Goal: Task Accomplishment & Management: Manage account settings

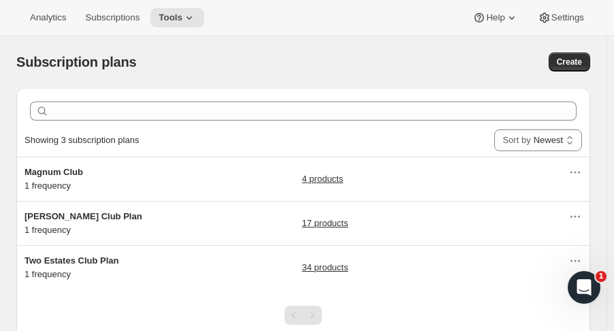
scroll to position [50, 0]
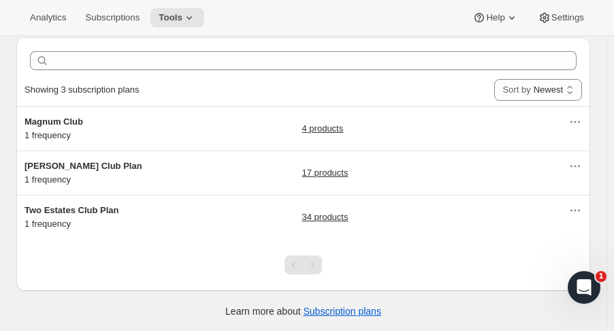
click at [100, 206] on span "Two Estates Club Plan" at bounding box center [72, 210] width 94 height 10
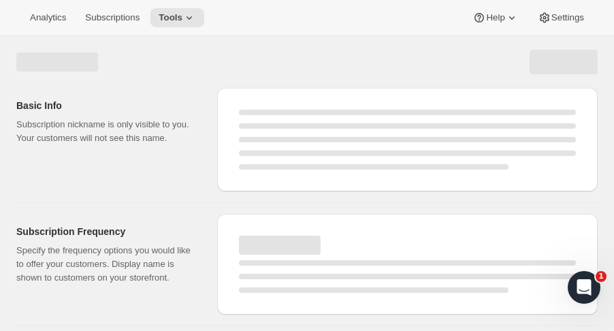
select select "WEEK"
select select "MONTH"
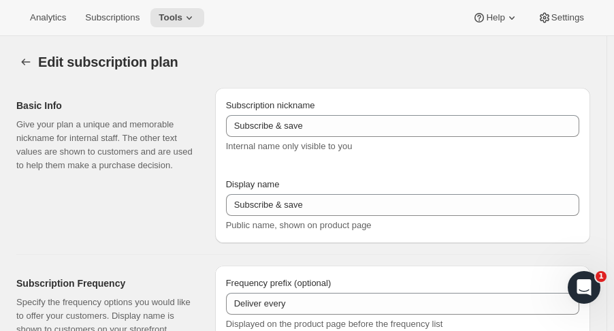
type input "Two Estates Club Plan"
type input "Join the Two Estates Club"
type input "3"
select select "MONTH"
type input "quarter"
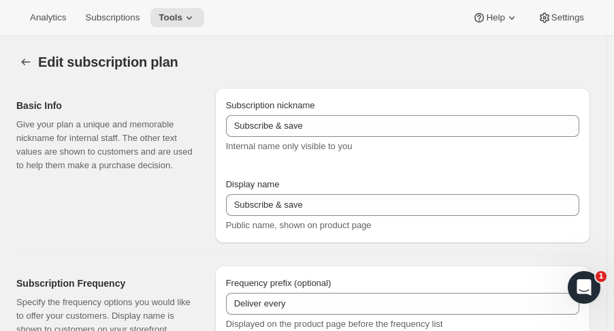
type input "10"
checkbox input "true"
select select "YEARDAY"
select select "2"
select select "5"
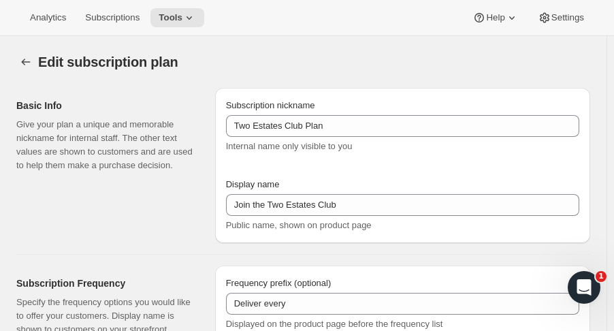
select select "9"
select select "11"
click at [186, 15] on icon at bounding box center [189, 18] width 14 height 14
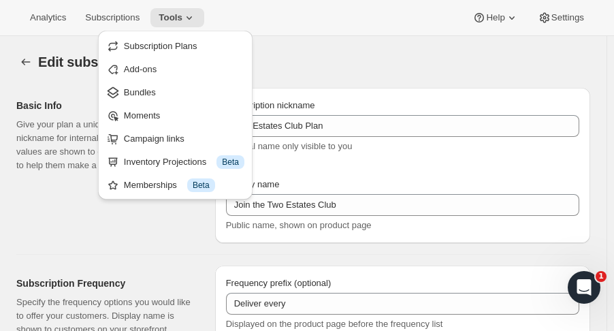
click at [157, 82] on button "Bundles" at bounding box center [175, 92] width 146 height 22
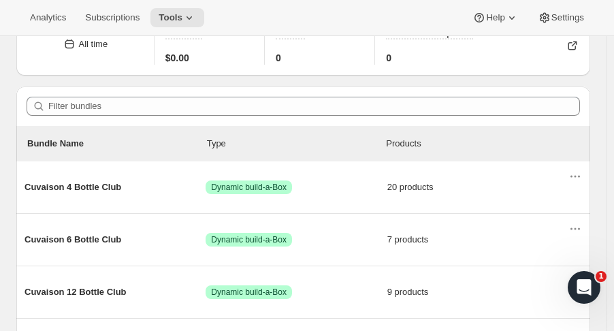
scroll to position [72, 0]
click at [49, 195] on div "Cuvaison 4 Bottle Club Success Dynamic build-a-Box 20 products" at bounding box center [297, 187] width 544 height 35
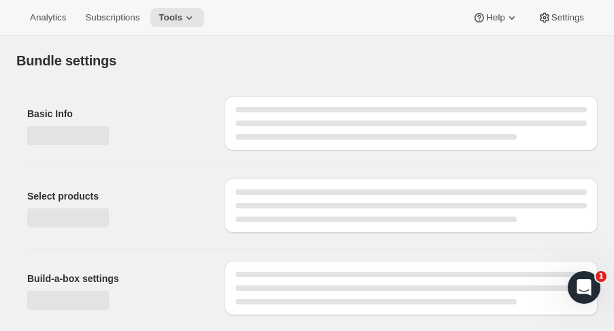
type input "Cuvaison 4 Bottle Club"
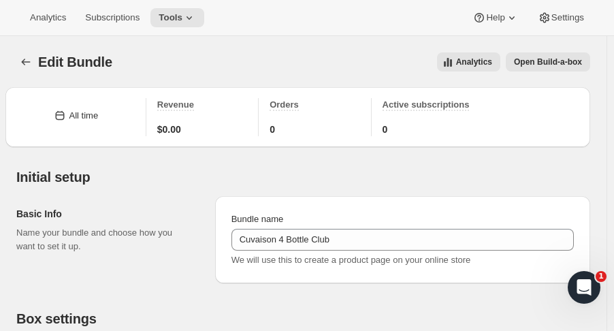
click at [191, 17] on icon at bounding box center [189, 18] width 14 height 14
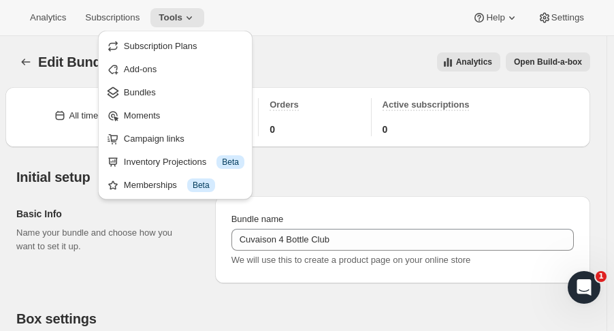
click at [148, 95] on span "Bundles" at bounding box center [140, 92] width 32 height 10
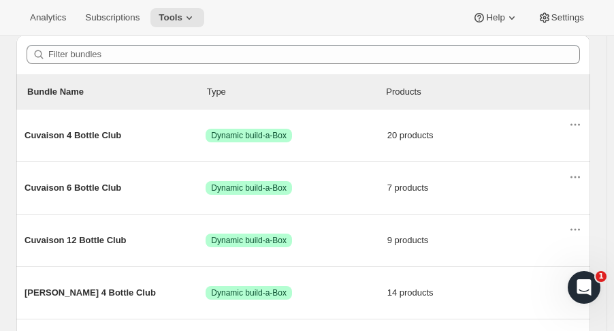
scroll to position [125, 0]
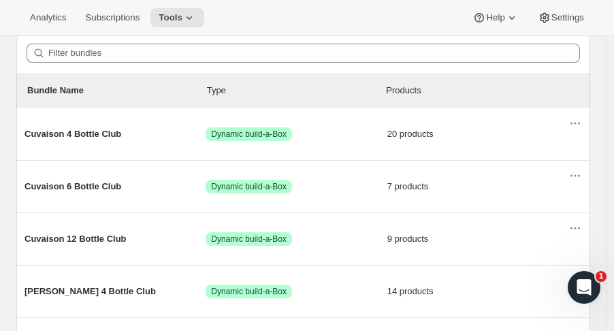
click at [580, 123] on icon "Actions for Cuvaison 4 Bottle Club" at bounding box center [579, 124] width 2 height 2
click at [579, 181] on icon "Actions for Cuvaison 6 Bottle Club" at bounding box center [576, 176] width 14 height 14
click at [580, 175] on icon "Actions for Cuvaison 6 Bottle Club" at bounding box center [579, 176] width 2 height 2
click at [101, 144] on div "Cuvaison 4 Bottle Club Success Dynamic build-a-Box 20 products" at bounding box center [297, 133] width 544 height 35
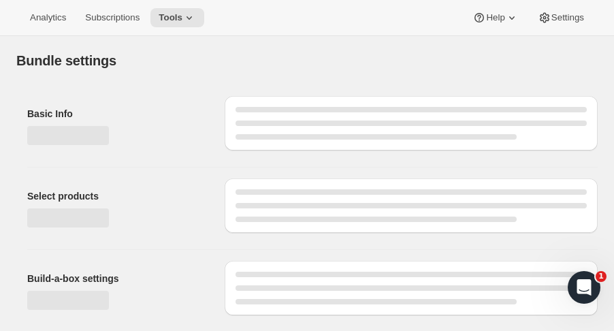
type input "Cuvaison 4 Bottle Club"
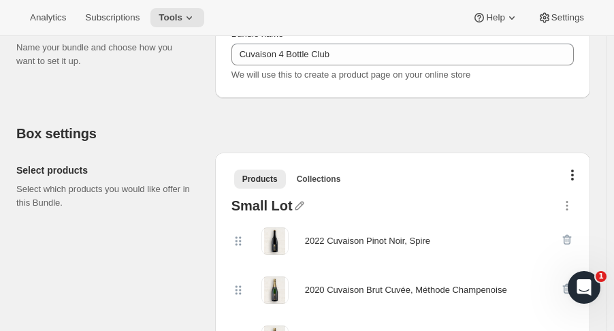
scroll to position [199, 0]
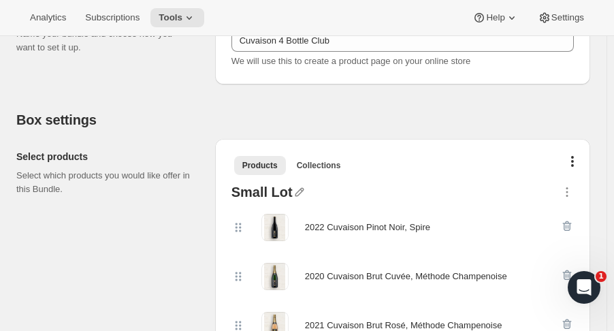
click at [324, 163] on span "Collections" at bounding box center [319, 165] width 44 height 11
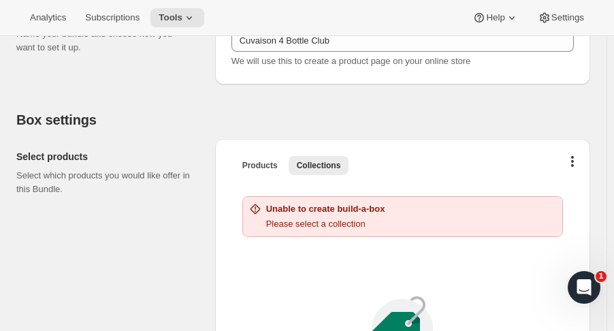
click at [266, 173] on button "Products" at bounding box center [260, 165] width 52 height 19
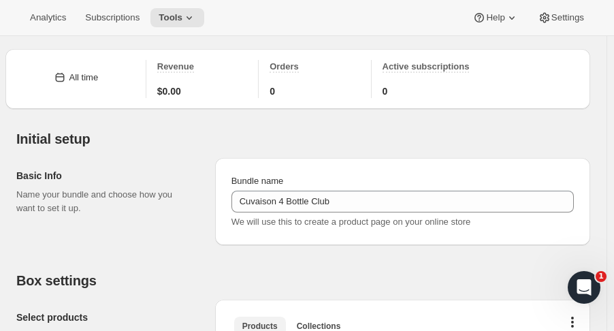
scroll to position [0, 0]
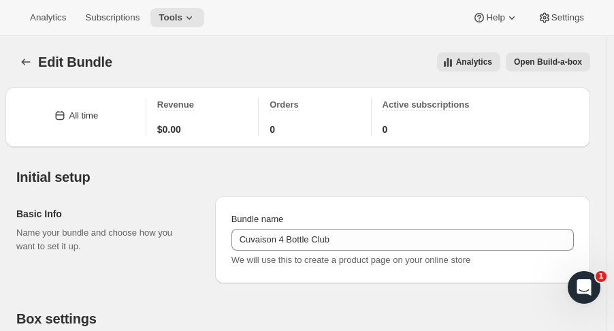
click at [123, 16] on span "Subscriptions" at bounding box center [112, 17] width 54 height 11
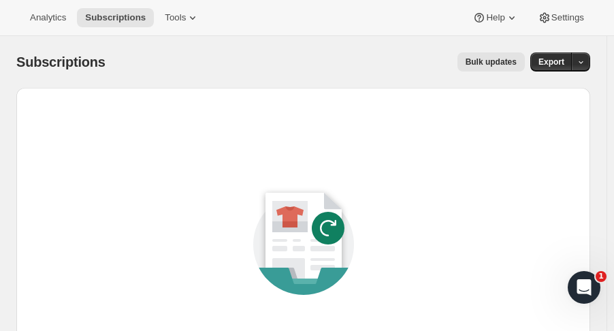
click at [49, 20] on span "Analytics" at bounding box center [48, 17] width 36 height 11
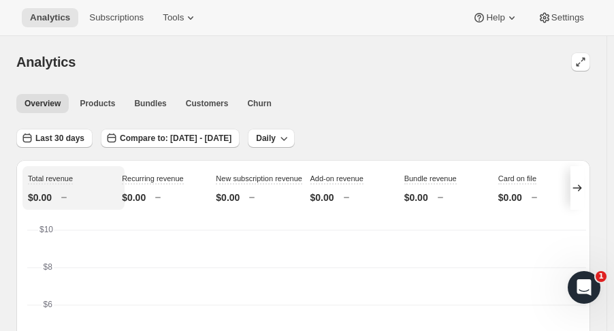
click at [165, 12] on span "Tools" at bounding box center [173, 17] width 21 height 11
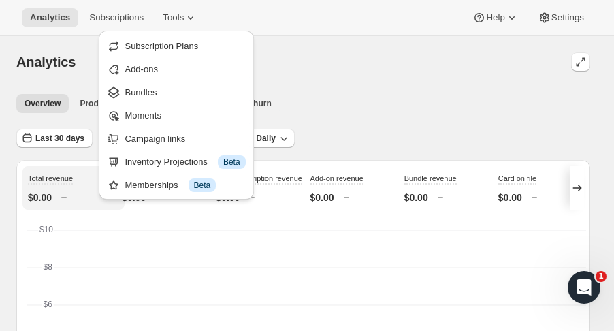
click at [150, 89] on span "Bundles" at bounding box center [141, 92] width 32 height 10
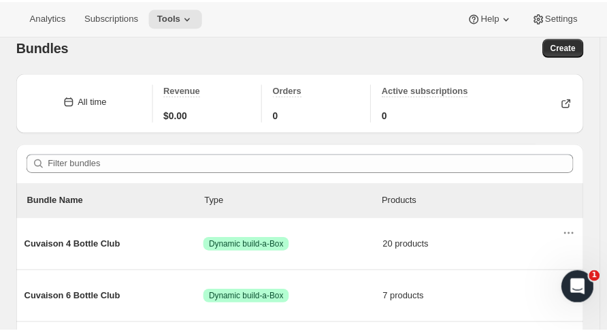
scroll to position [16, 0]
